Goal: Check status: Check status

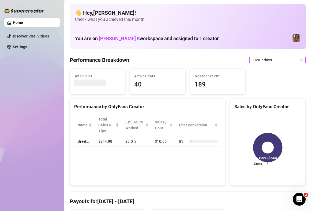
click at [273, 58] on span "Last 7 days" at bounding box center [277, 60] width 50 height 8
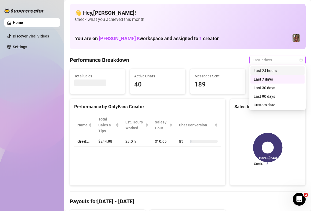
click at [275, 61] on span "Last 7 days" at bounding box center [277, 60] width 50 height 8
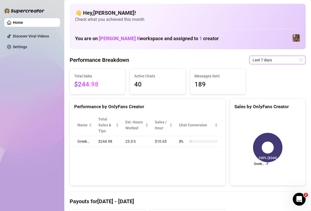
click at [300, 58] on icon "calendar" at bounding box center [300, 59] width 3 height 3
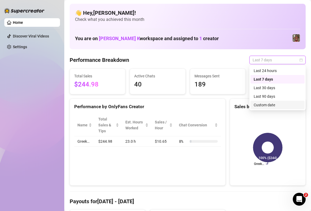
click at [264, 106] on div "Custom date" at bounding box center [278, 105] width 48 height 6
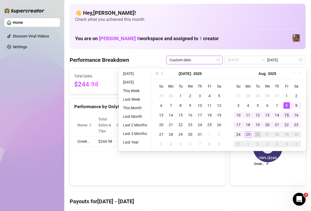
type input "[DATE]"
click at [286, 113] on div "15" at bounding box center [286, 115] width 6 height 6
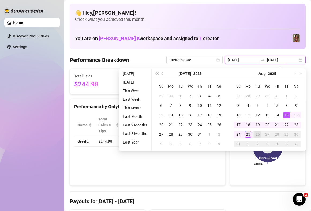
type input "[DATE]"
click at [248, 136] on div "25" at bounding box center [248, 134] width 6 height 6
type input "[DATE]"
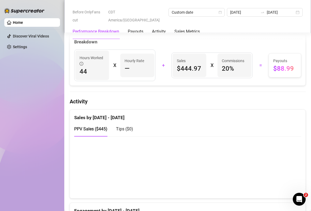
scroll to position [214, 0]
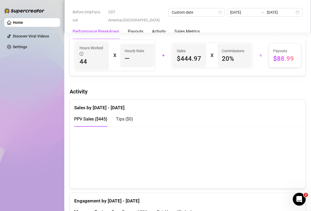
click at [127, 120] on span "Tips ( $0 )" at bounding box center [124, 118] width 17 height 5
click at [96, 120] on span "PPV Sales ( $445 )" at bounding box center [90, 118] width 33 height 5
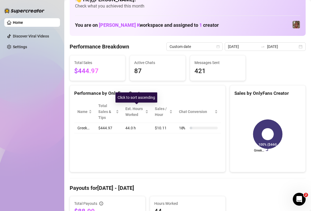
scroll to position [0, 0]
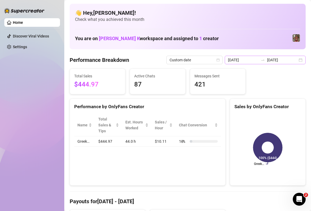
click at [301, 60] on div "[DATE] [DATE]" at bounding box center [265, 60] width 81 height 9
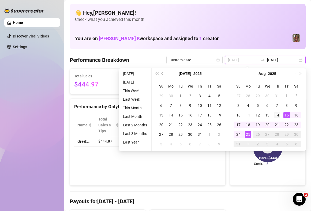
type input "[DATE]"
click at [278, 114] on div "14" at bounding box center [277, 115] width 6 height 6
type input "[DATE]"
click at [209, 156] on div "Performance by OnlyFans Creator Name Total Sales & Tips Est. Hours Worked Sales…" at bounding box center [148, 142] width 156 height 87
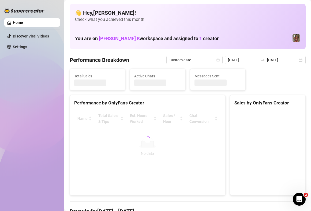
type input "[DATE]"
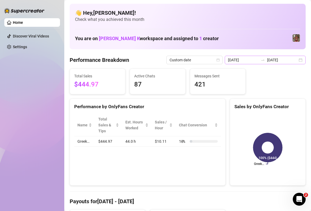
click at [300, 61] on div "[DATE] [DATE]" at bounding box center [265, 60] width 81 height 9
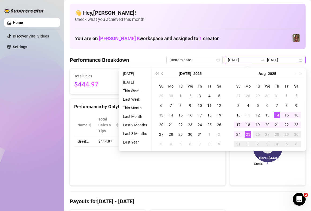
type input "[DATE]"
click at [219, 62] on span "Custom date" at bounding box center [194, 60] width 50 height 8
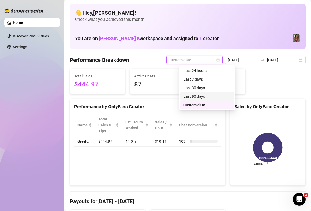
click at [206, 99] on div "Last 90 days" at bounding box center [207, 96] width 48 height 6
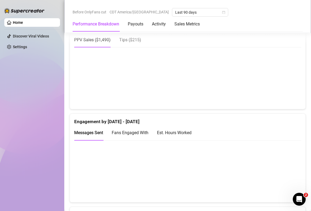
scroll to position [295, 0]
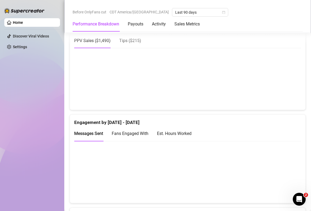
click at [273, 89] on canvas at bounding box center [187, 79] width 227 height 54
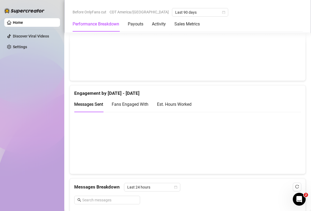
scroll to position [287, 0]
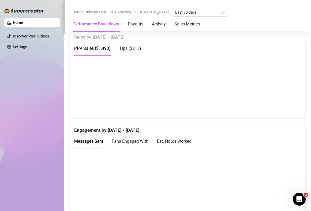
click at [138, 55] on div "Tips ( $215 )" at bounding box center [130, 48] width 22 height 15
